Goal: Find specific page/section: Find specific page/section

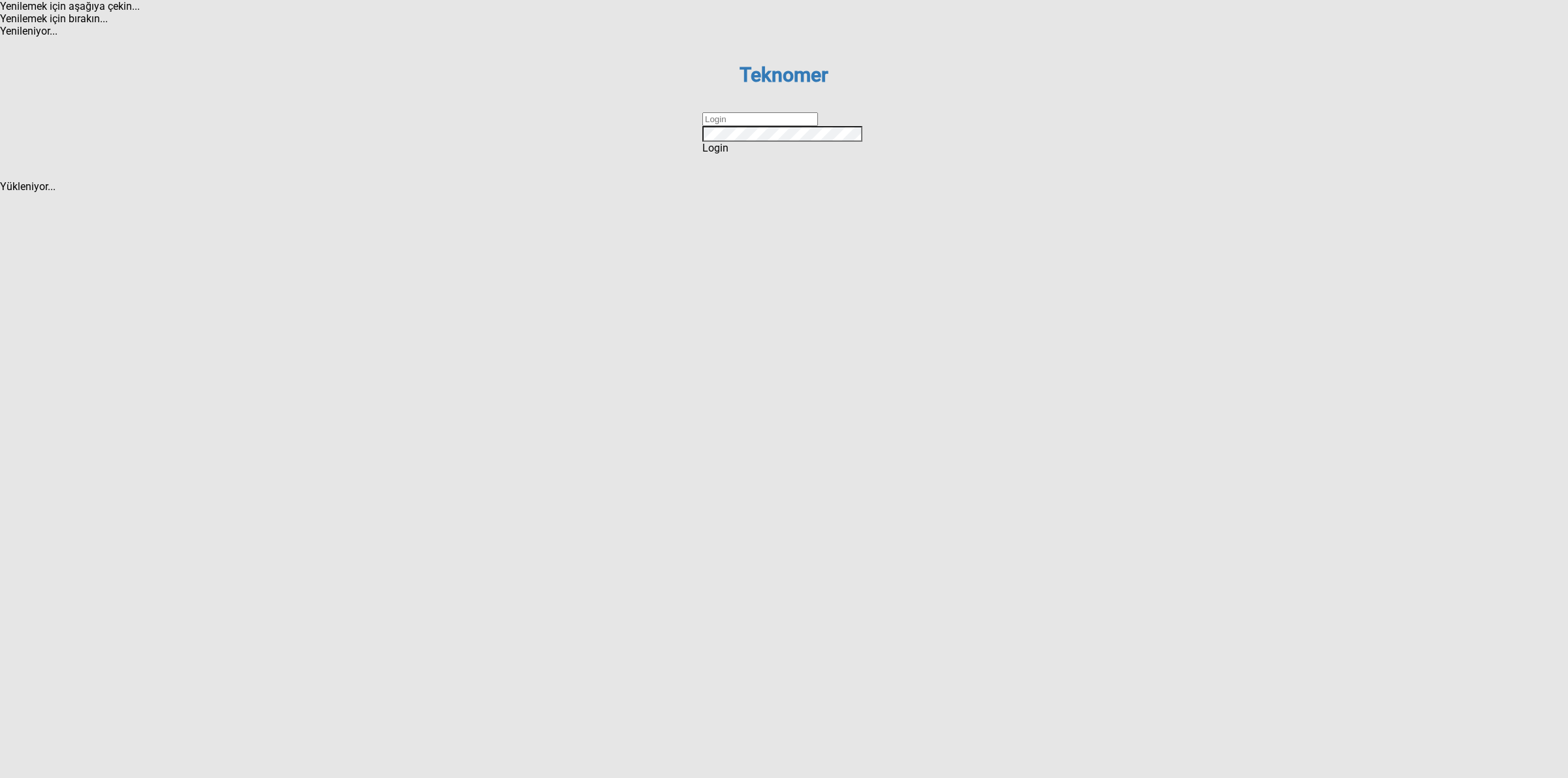
click at [745, 126] on input "text" at bounding box center [760, 119] width 116 height 14
type input "DİZEM"
click at [763, 154] on div "Login" at bounding box center [784, 148] width 163 height 12
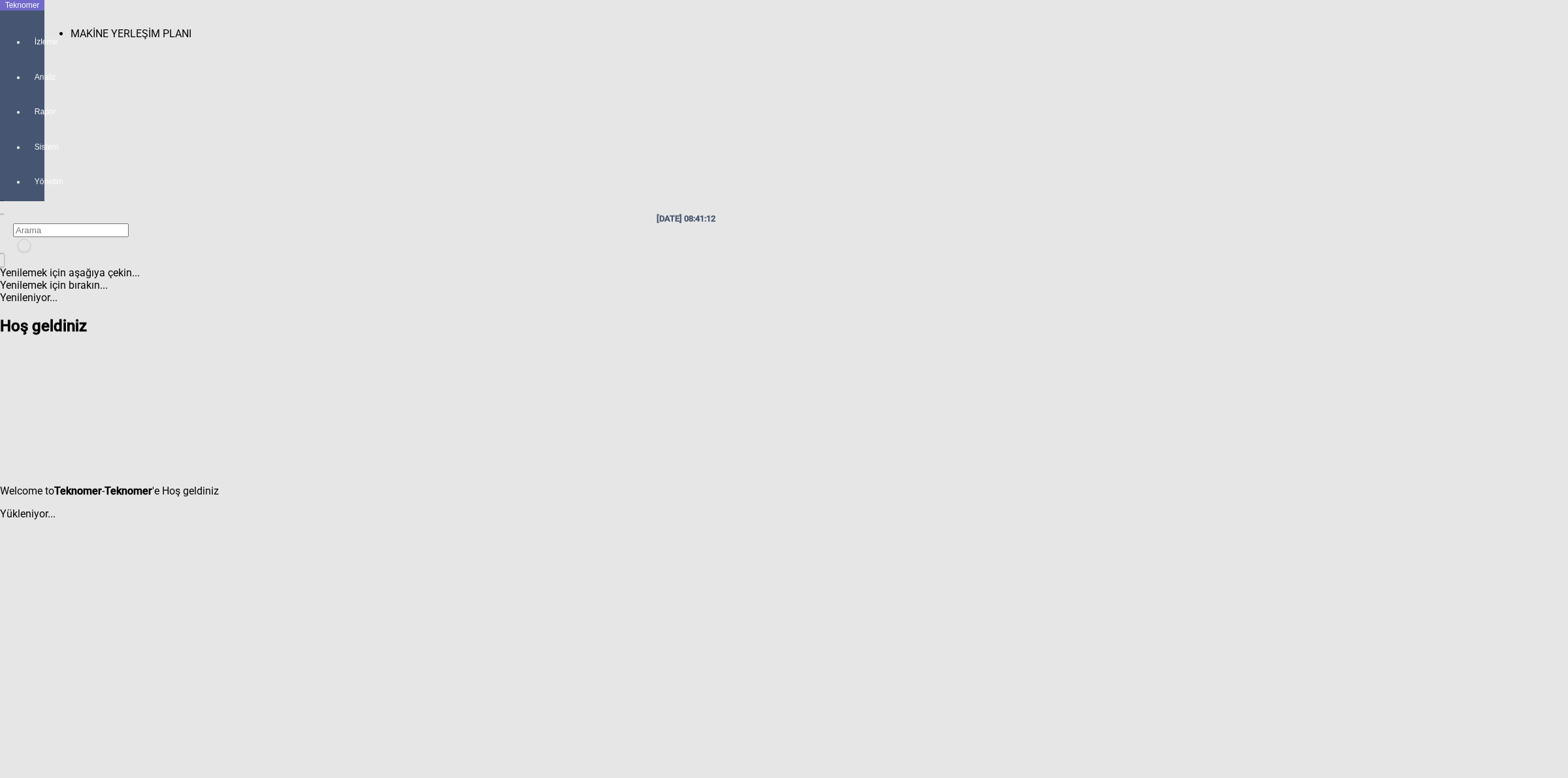
click at [31, 54] on div at bounding box center [35, 54] width 19 height 0
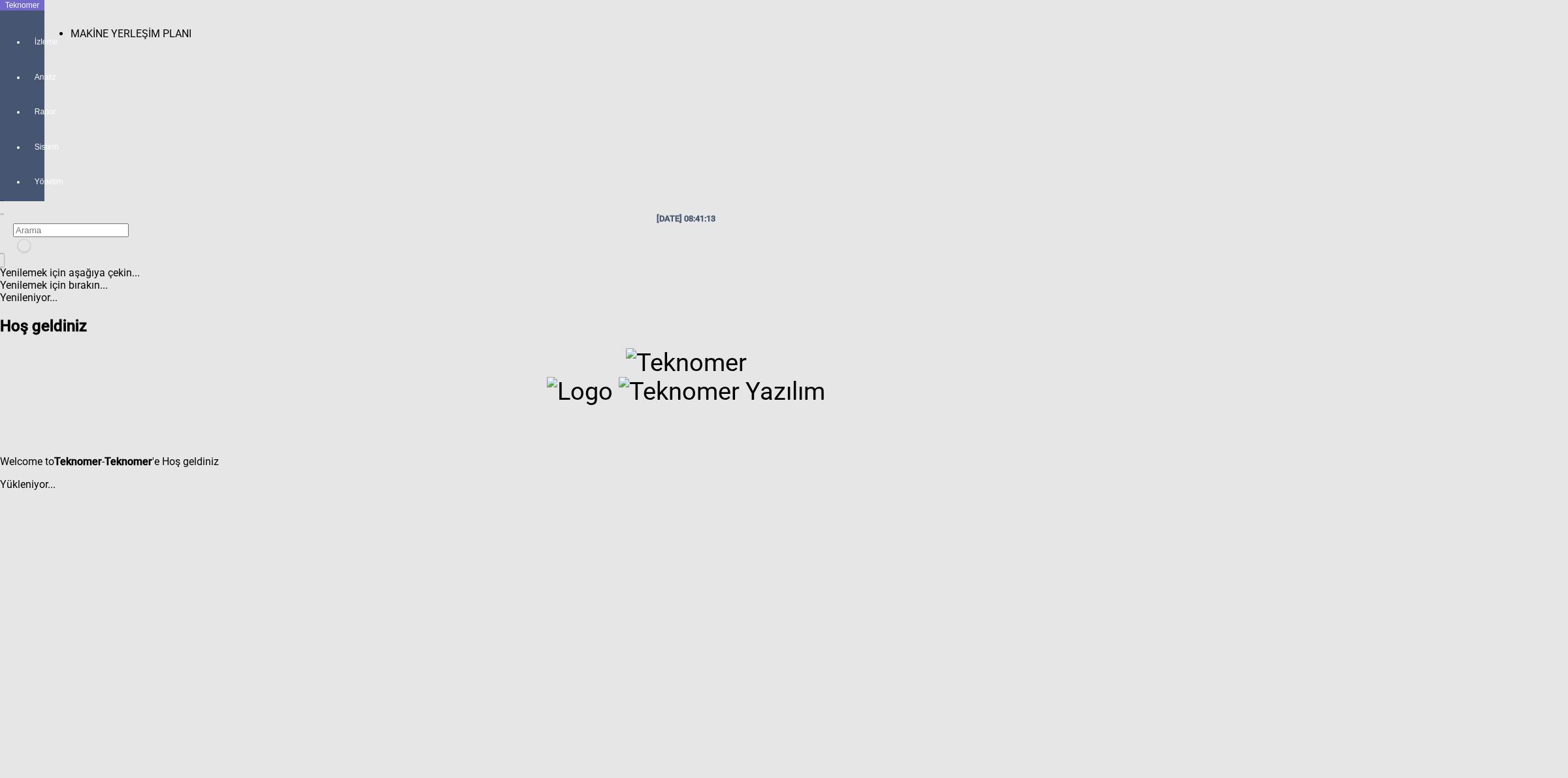
click at [92, 28] on span "MAKİNE YERLEŞİM PLANI" at bounding box center [130, 34] width 121 height 12
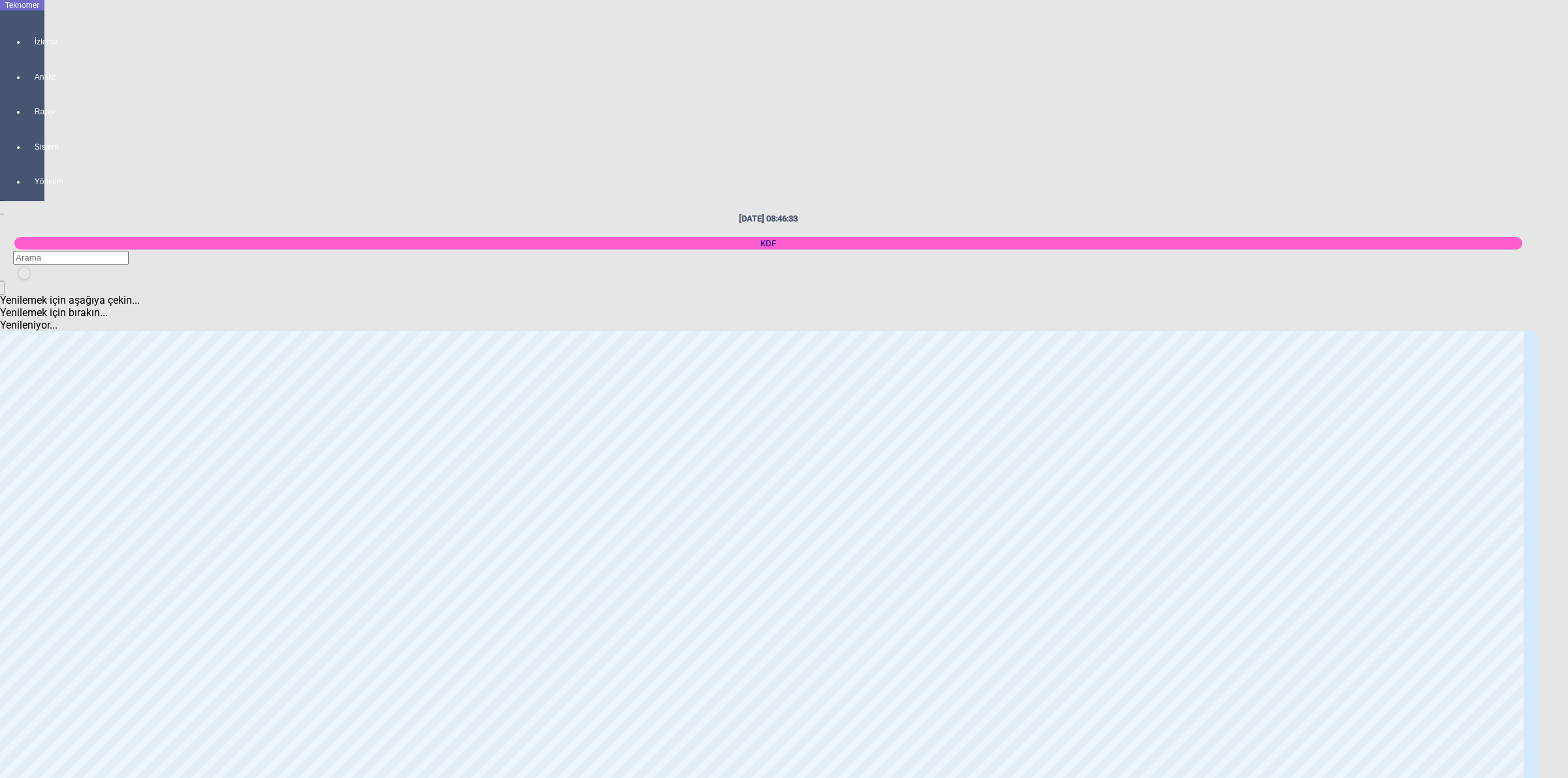
scroll to position [1551, 0]
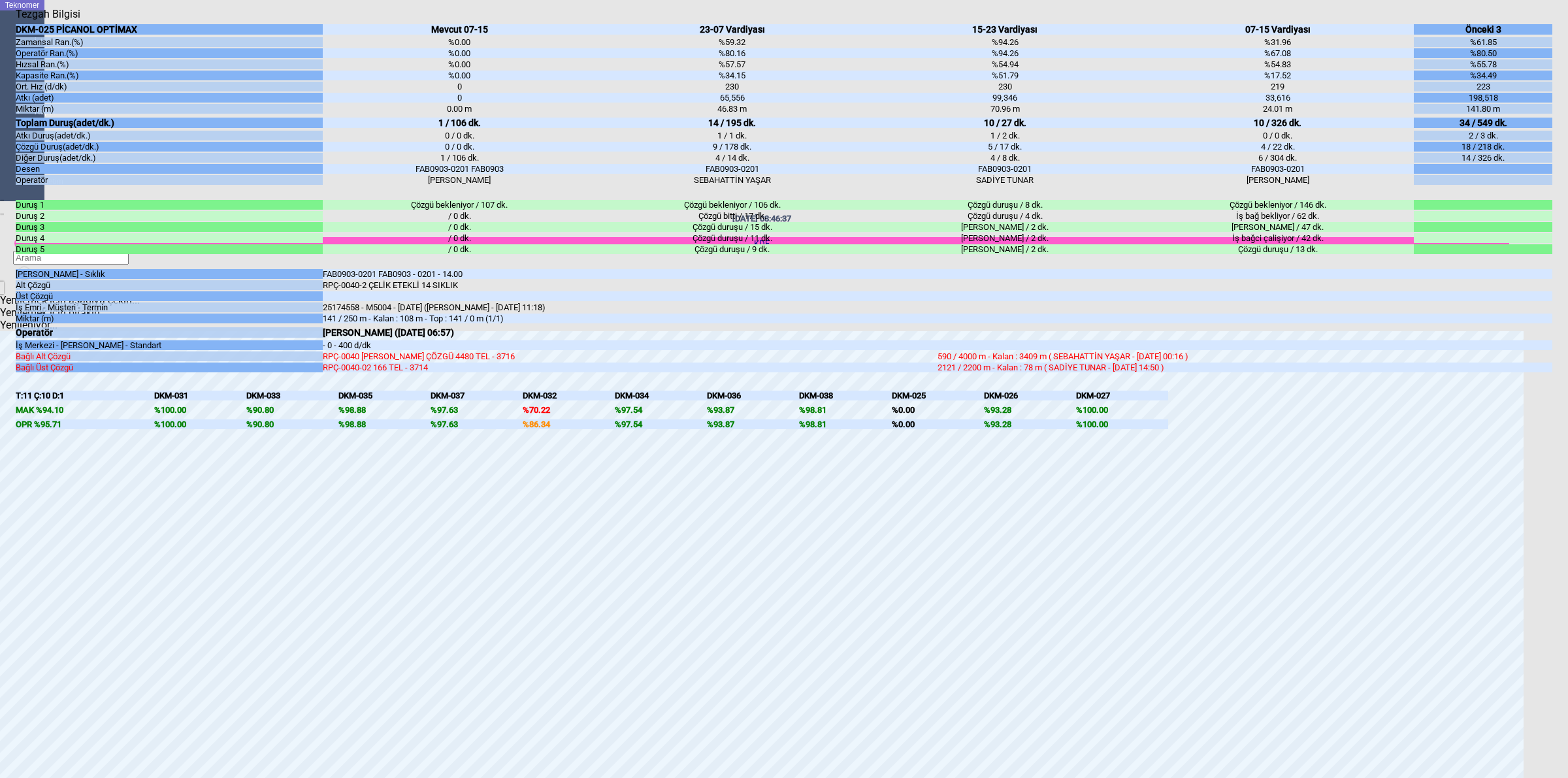
click at [1567, 341] on body "Teknomer İzleme Analiz Rapor Sistem Yönetim [DATE] 08:46:37 KDF Yenilemek için …" at bounding box center [784, 389] width 1568 height 778
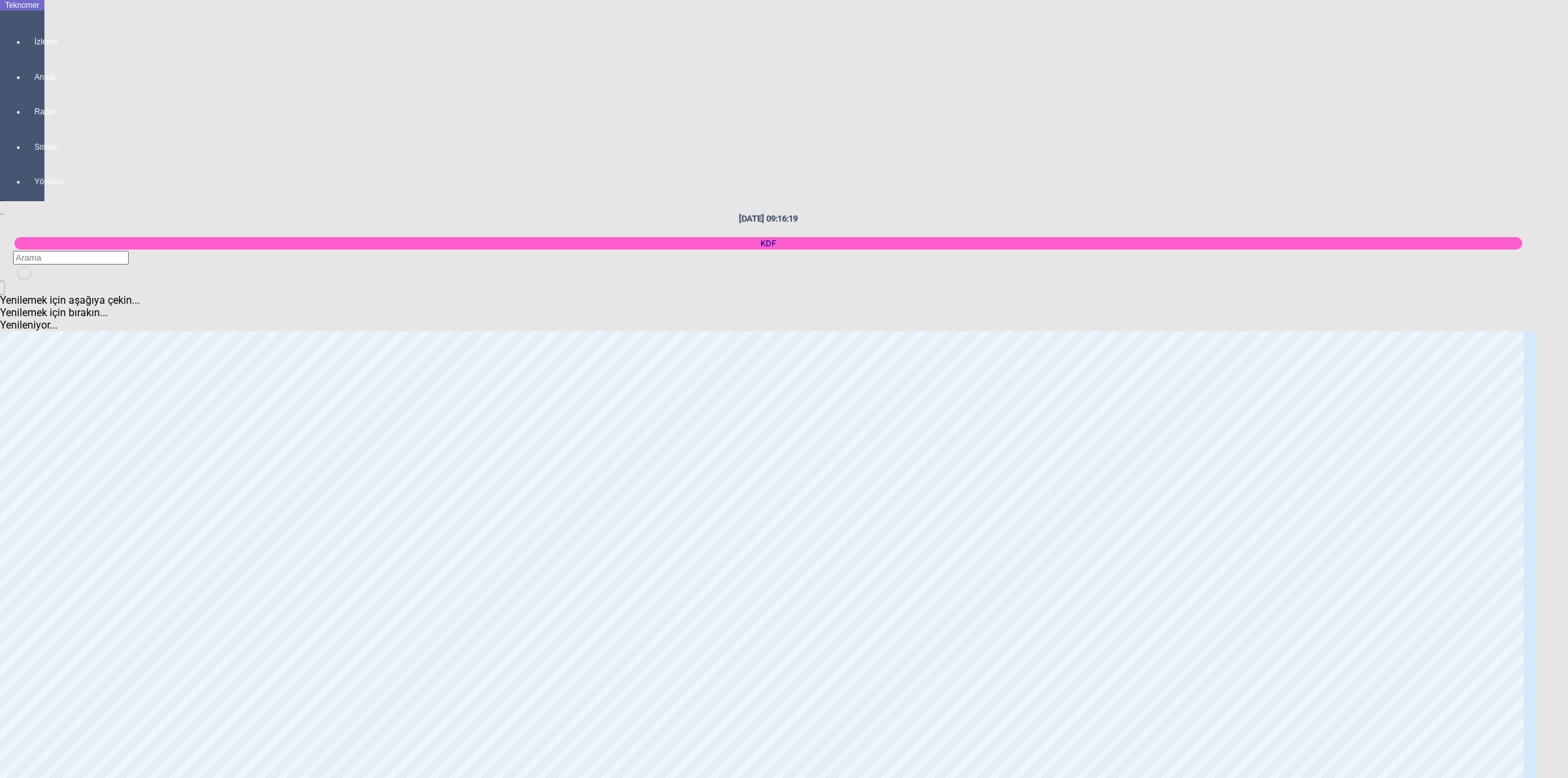
scroll to position [2286, 0]
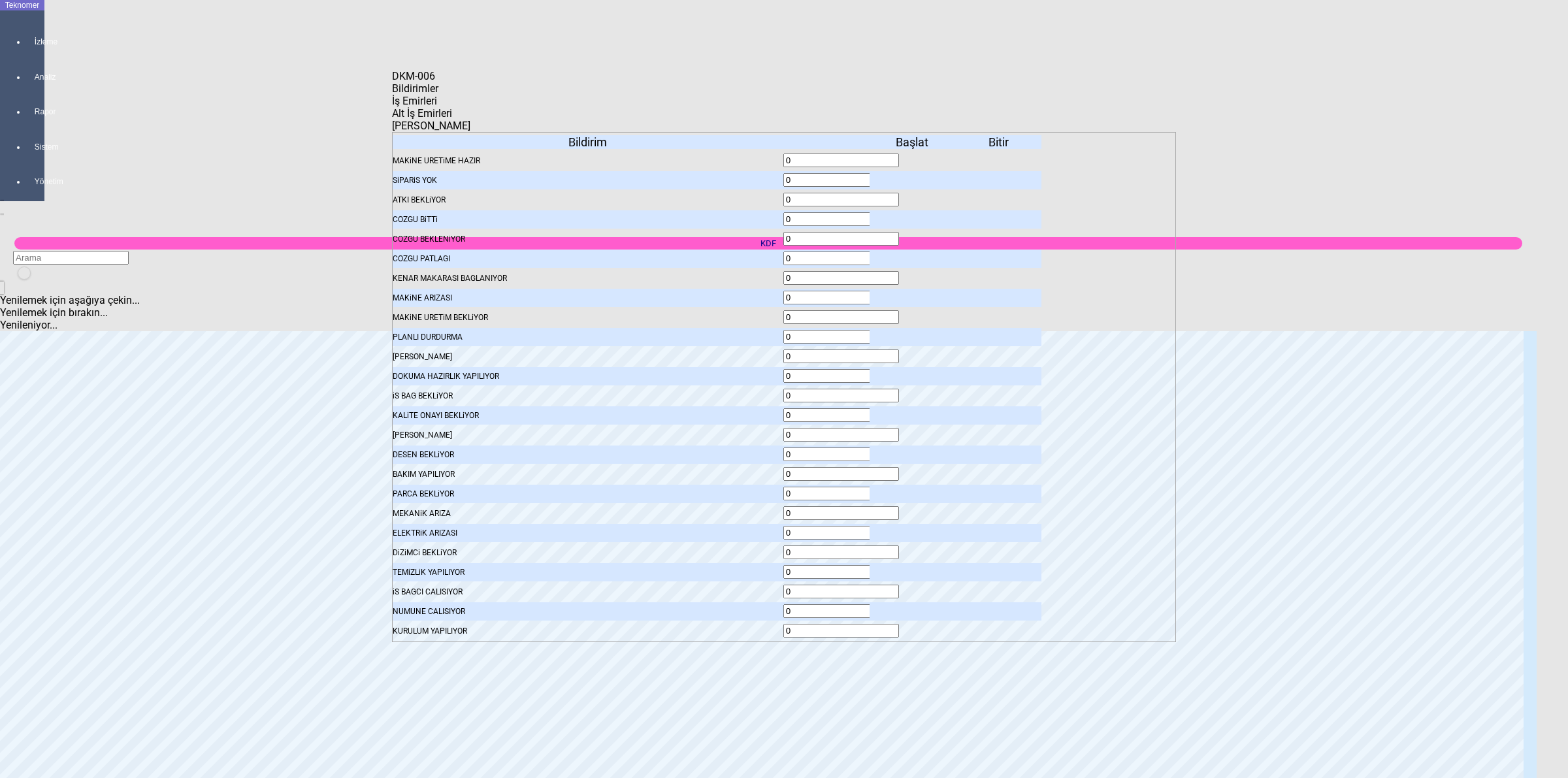
click at [437, 107] on span "İş Emirleri" at bounding box center [414, 101] width 45 height 12
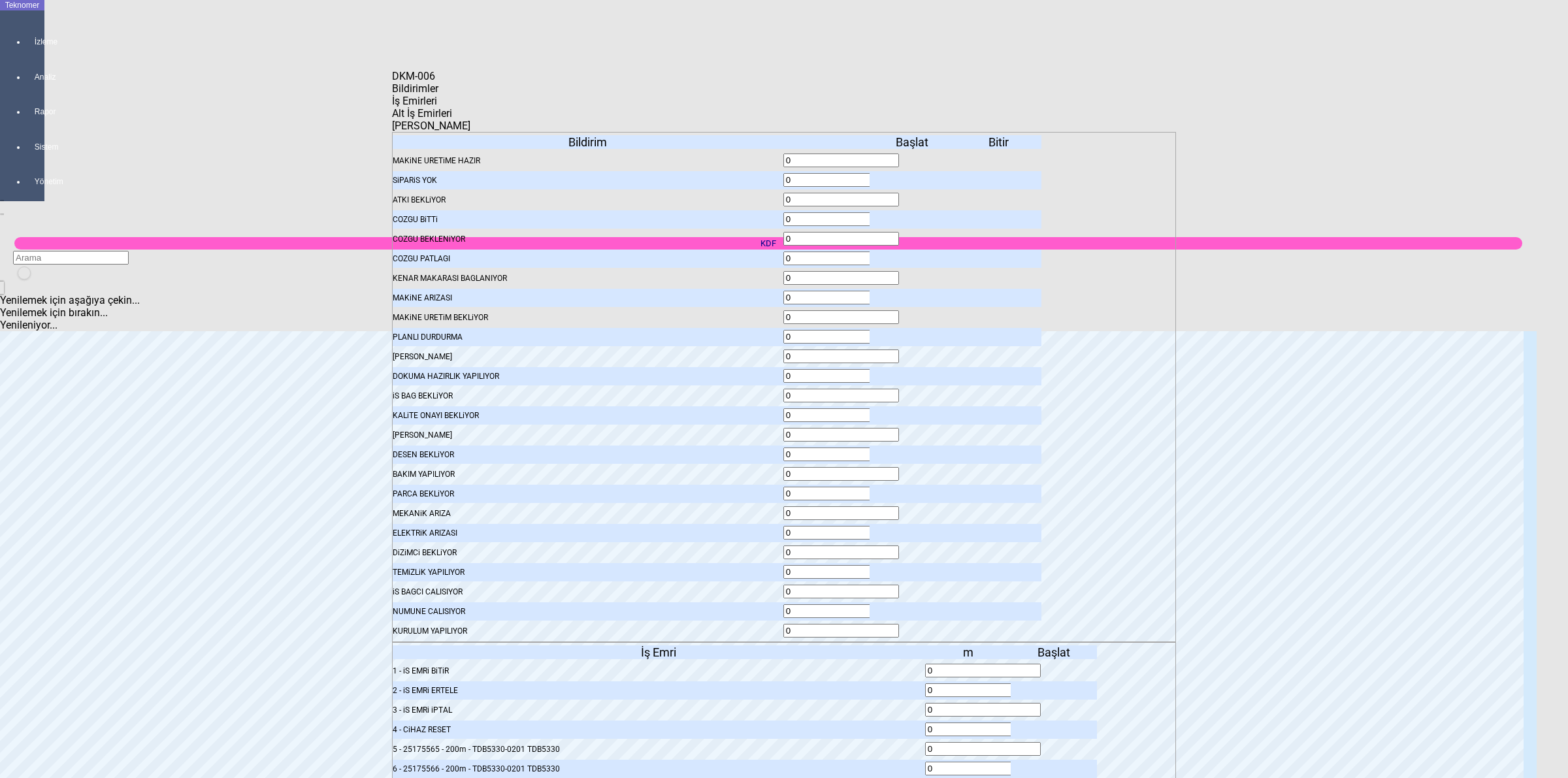
click at [1229, 333] on body "Teknomer İzleme Analiz Rapor Sistem Yönetim [DATE] 09:16:26 KDF Yenilemek için …" at bounding box center [784, 389] width 1568 height 778
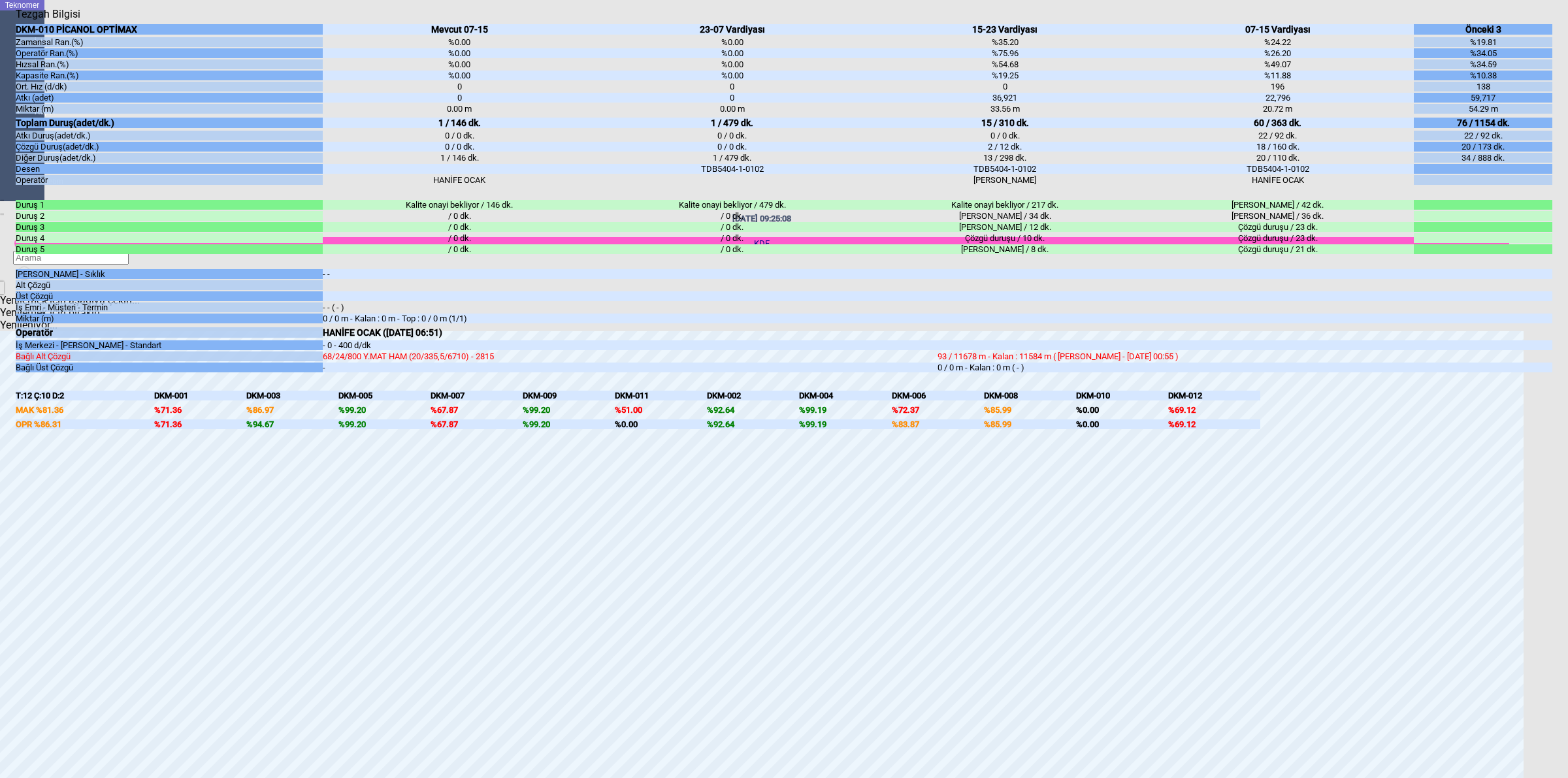
click at [1559, 497] on body "Teknomer İzleme Analiz Rapor Sistem Yönetim [DATE] 09:25:08 KDF Yenilemek için …" at bounding box center [784, 389] width 1568 height 778
